Goal: Information Seeking & Learning: Learn about a topic

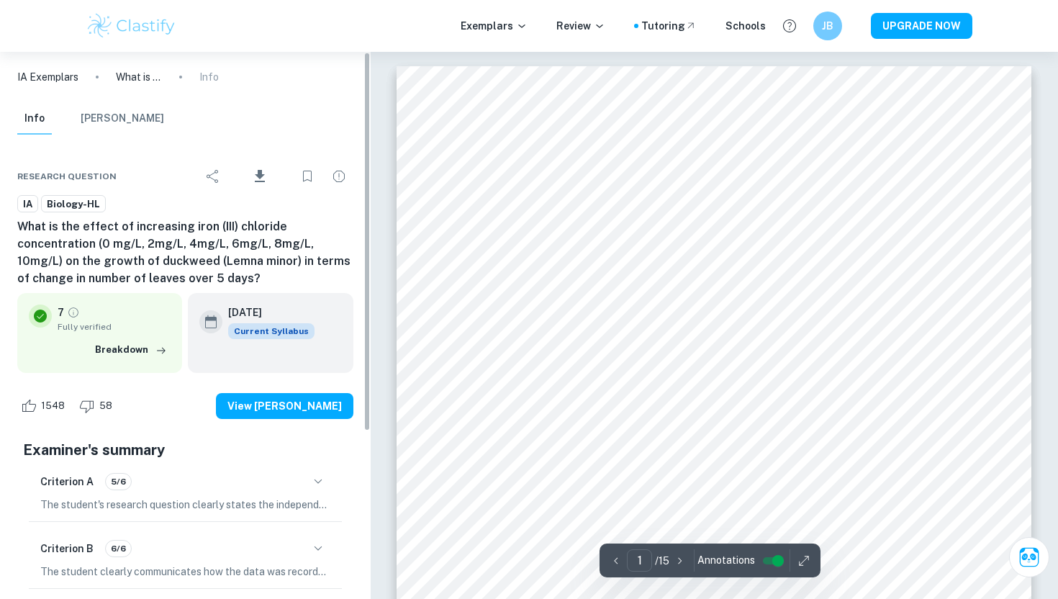
click at [118, 17] on img at bounding box center [131, 26] width 91 height 29
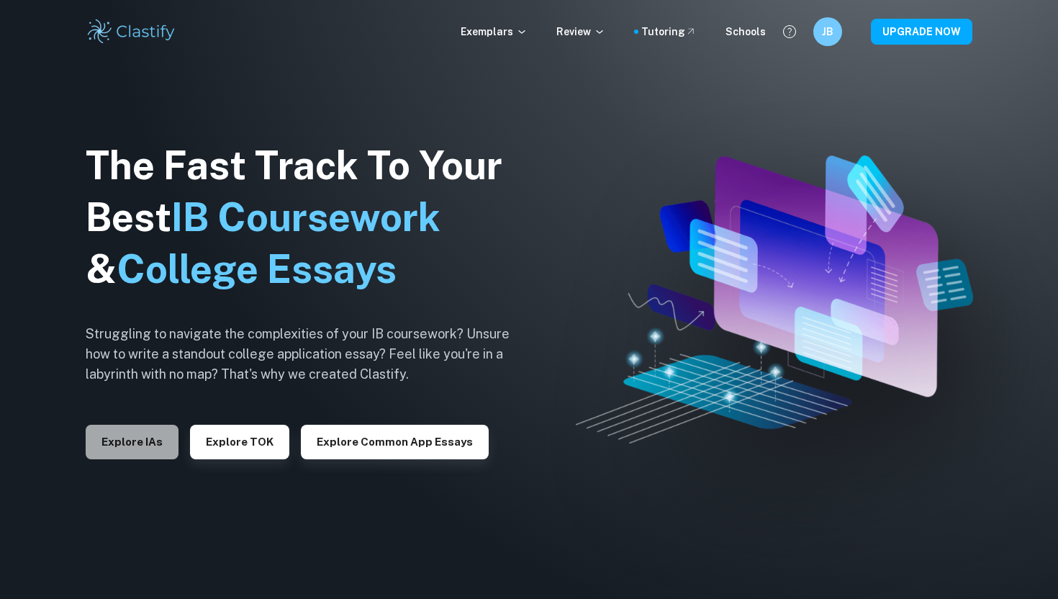
click at [124, 438] on button "Explore IAs" at bounding box center [132, 442] width 93 height 35
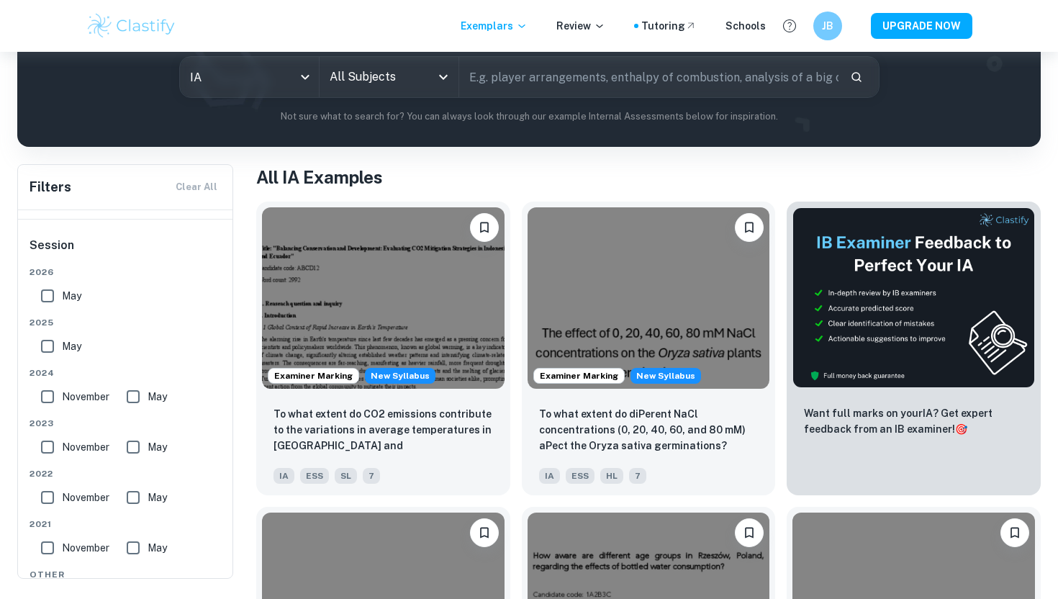
scroll to position [163, 0]
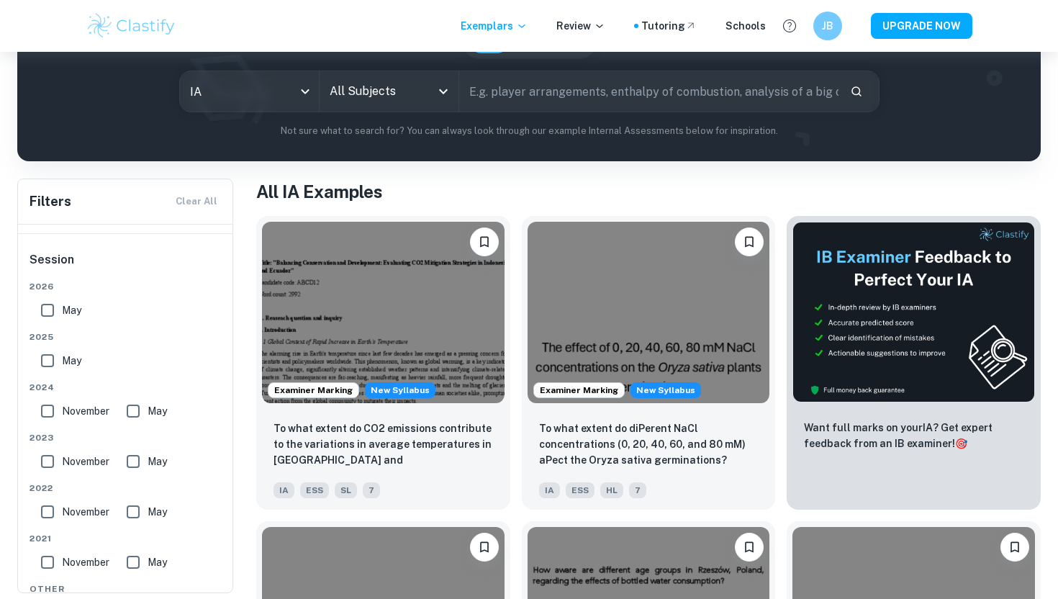
click at [439, 94] on icon "Open" at bounding box center [443, 91] width 17 height 17
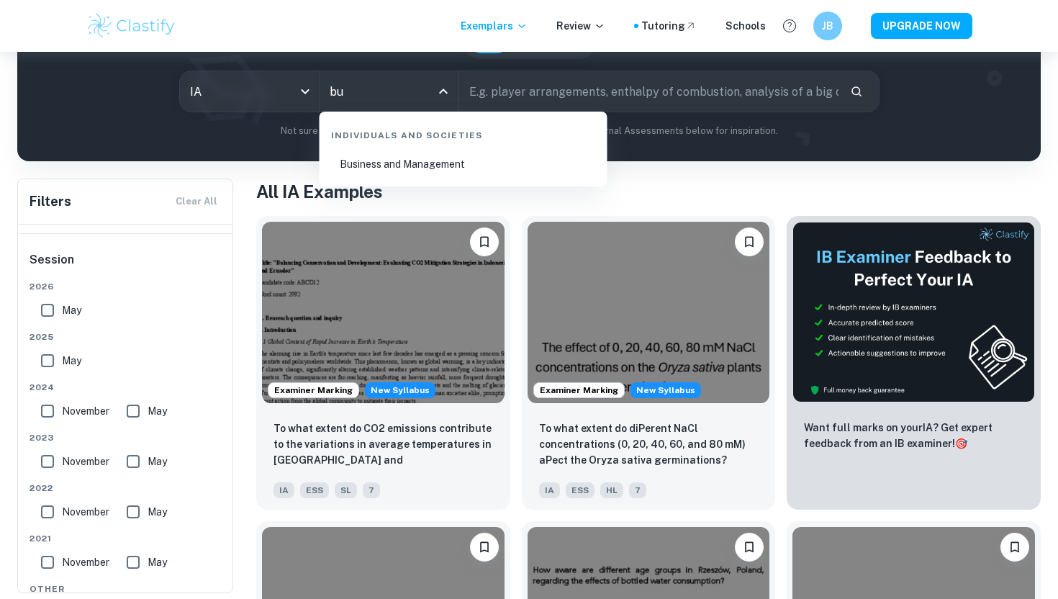
click at [397, 153] on li "Business and Management" at bounding box center [463, 164] width 276 height 33
type input "Business and Management"
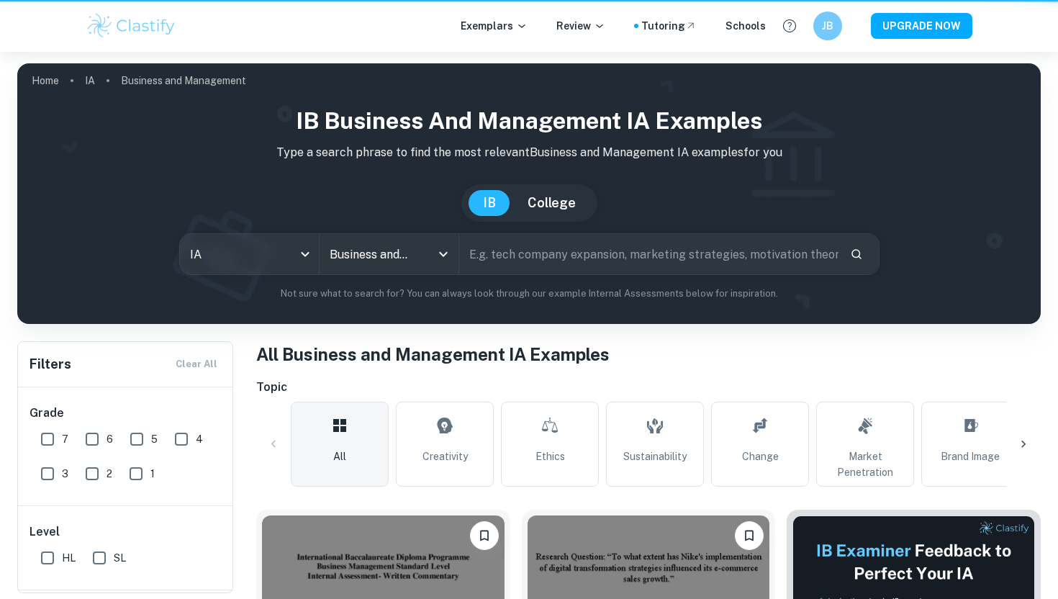
click at [538, 89] on img at bounding box center [528, 193] width 1023 height 261
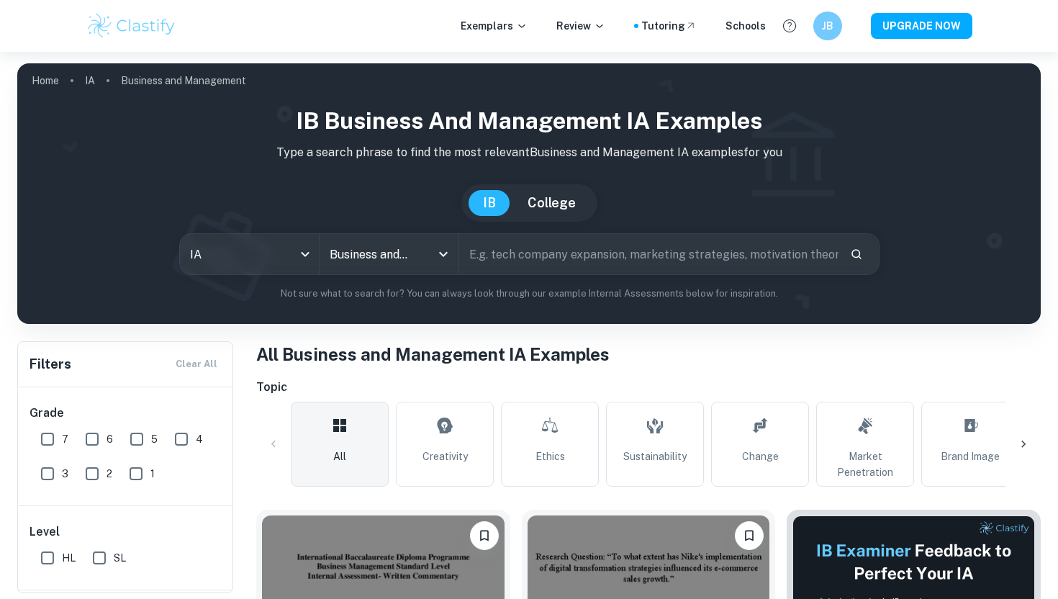
click at [519, 259] on input "text" at bounding box center [648, 254] width 379 height 40
type input "culture"
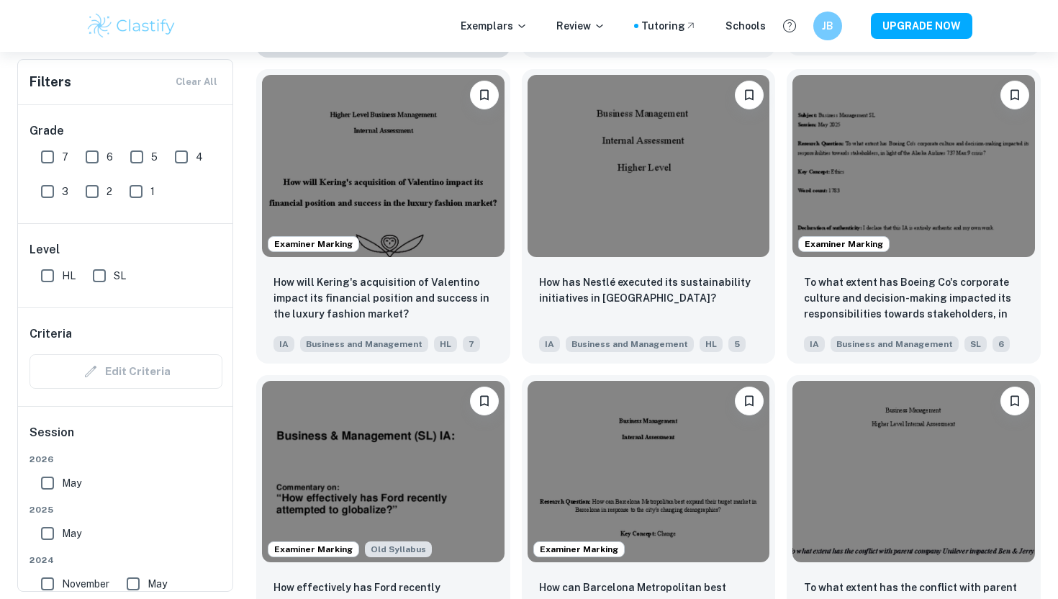
scroll to position [1358, 0]
